Goal: Task Accomplishment & Management: Complete application form

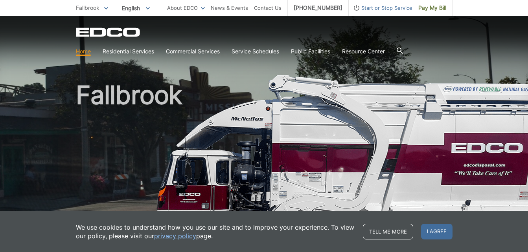
click at [371, 7] on span "Start or Stop Service" at bounding box center [381, 8] width 64 height 9
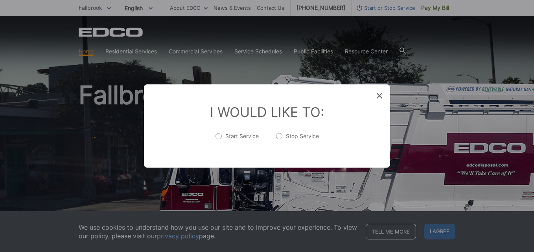
click at [278, 135] on label "Stop Service" at bounding box center [297, 141] width 43 height 16
radio input "true"
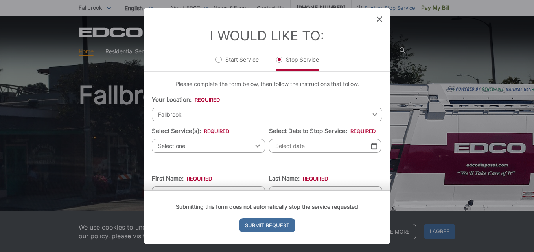
click at [257, 147] on span "Select one" at bounding box center [208, 146] width 113 height 14
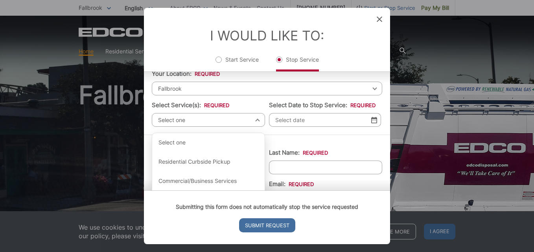
scroll to position [95, 0]
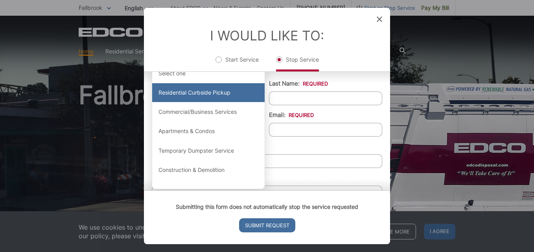
click at [207, 92] on div "Residential Curbside Pickup" at bounding box center [208, 92] width 112 height 19
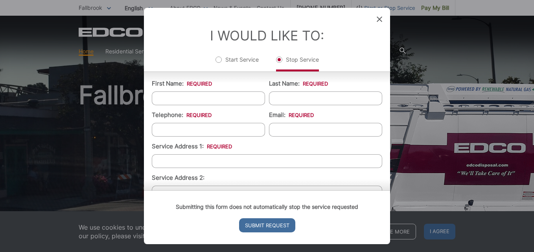
click at [243, 101] on input "First Name: *" at bounding box center [208, 99] width 113 height 14
type input "[PERSON_NAME]"
type input "7604729575"
type input "[EMAIL_ADDRESS][DOMAIN_NAME]"
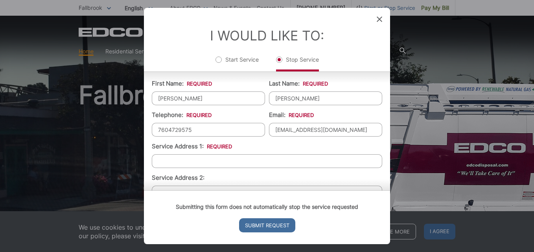
type input "92028"
type input "[PHONE_NUMBER]"
click at [235, 159] on input "Service Address 1: *" at bounding box center [267, 162] width 230 height 14
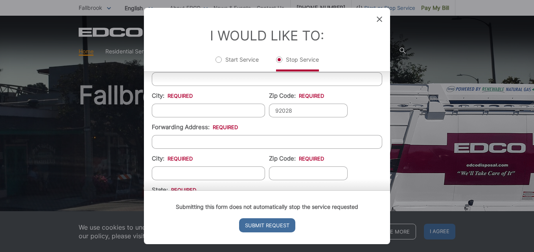
scroll to position [214, 0]
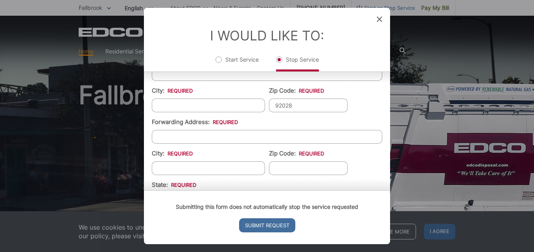
type input "242 royal [PERSON_NAME]"
click at [249, 109] on input "City: *" at bounding box center [208, 106] width 113 height 14
type input "Fallbrook"
click at [229, 137] on input "[STREET_ADDRESS][PERSON_NAME]" at bounding box center [267, 137] width 230 height 14
type input "2"
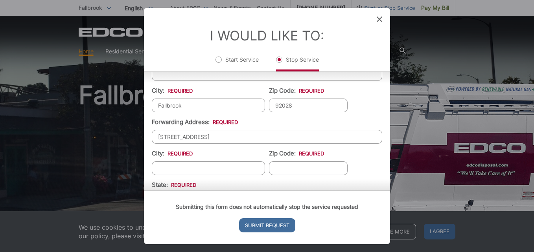
type input "[STREET_ADDRESS]"
click at [215, 170] on input "City: *" at bounding box center [208, 169] width 113 height 14
type input "oceanside"
click at [281, 173] on input "Zip Code: *" at bounding box center [308, 169] width 79 height 14
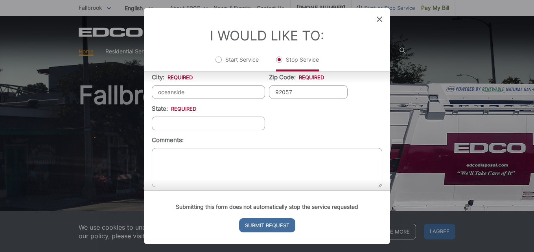
scroll to position [293, 0]
type input "92057"
click at [216, 119] on input "State: *" at bounding box center [208, 121] width 113 height 14
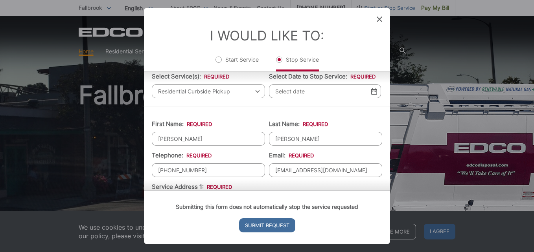
scroll to position [61, 0]
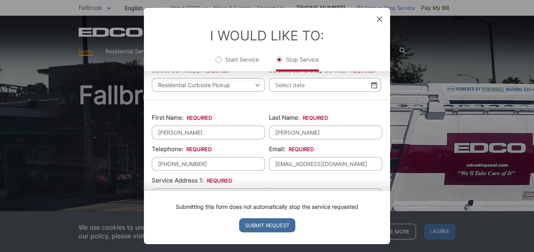
type input "ca"
click at [356, 85] on input "Select Date to Stop Service: *" at bounding box center [325, 85] width 112 height 14
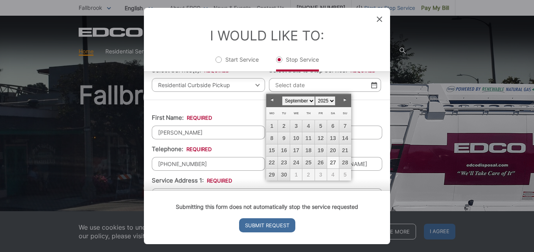
click at [344, 100] on link "Next" at bounding box center [345, 100] width 12 height 12
click at [271, 163] on link "20" at bounding box center [272, 163] width 12 height 12
type input "[DATE]"
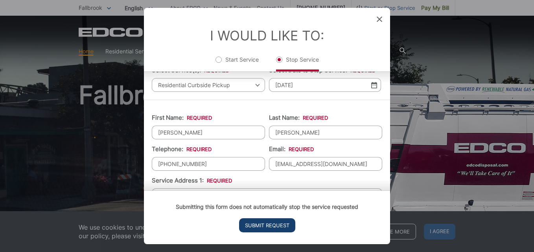
click at [284, 225] on input "Submit Request" at bounding box center [267, 226] width 56 height 14
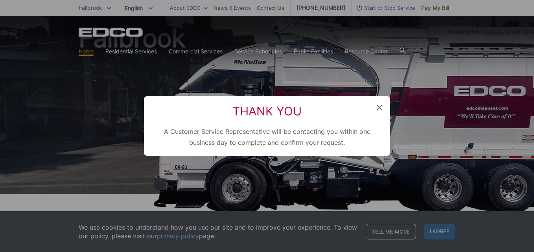
scroll to position [0, 0]
click at [378, 107] on icon at bounding box center [380, 108] width 6 height 6
